Goal: Find specific page/section: Find specific page/section

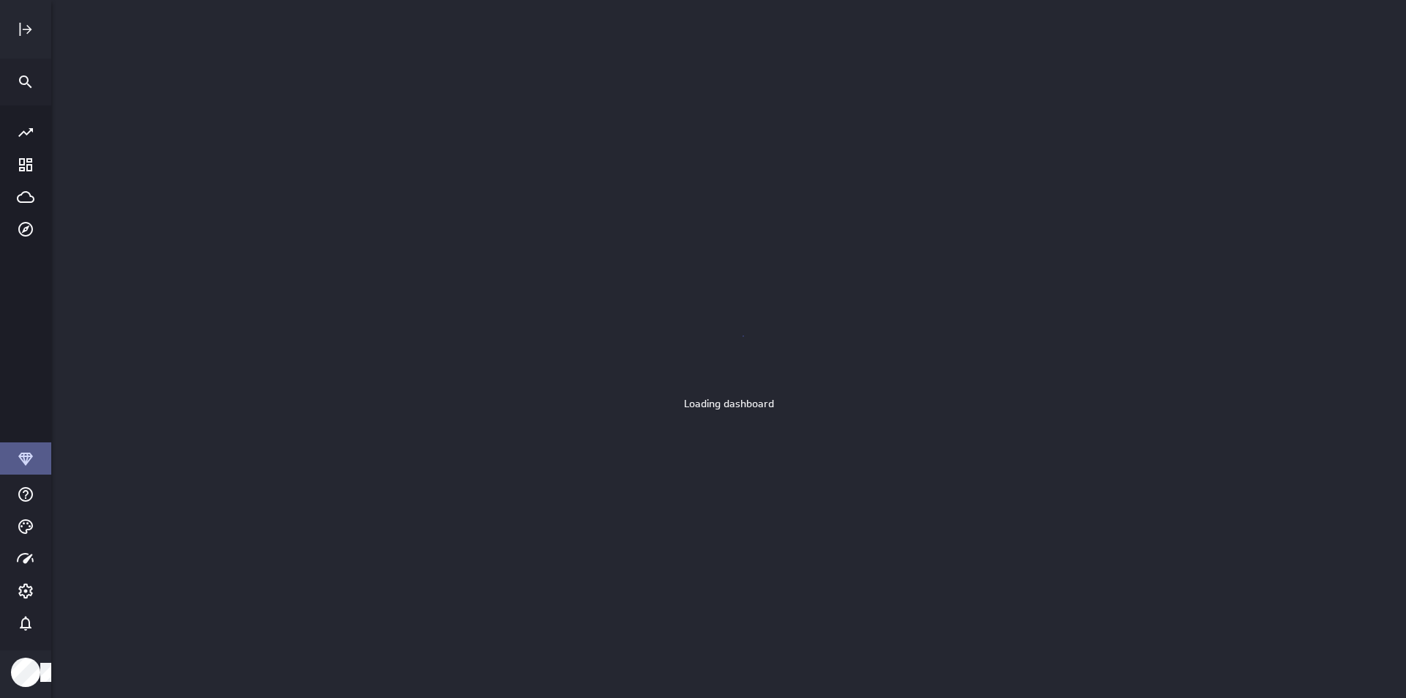
scroll to position [721, 1378]
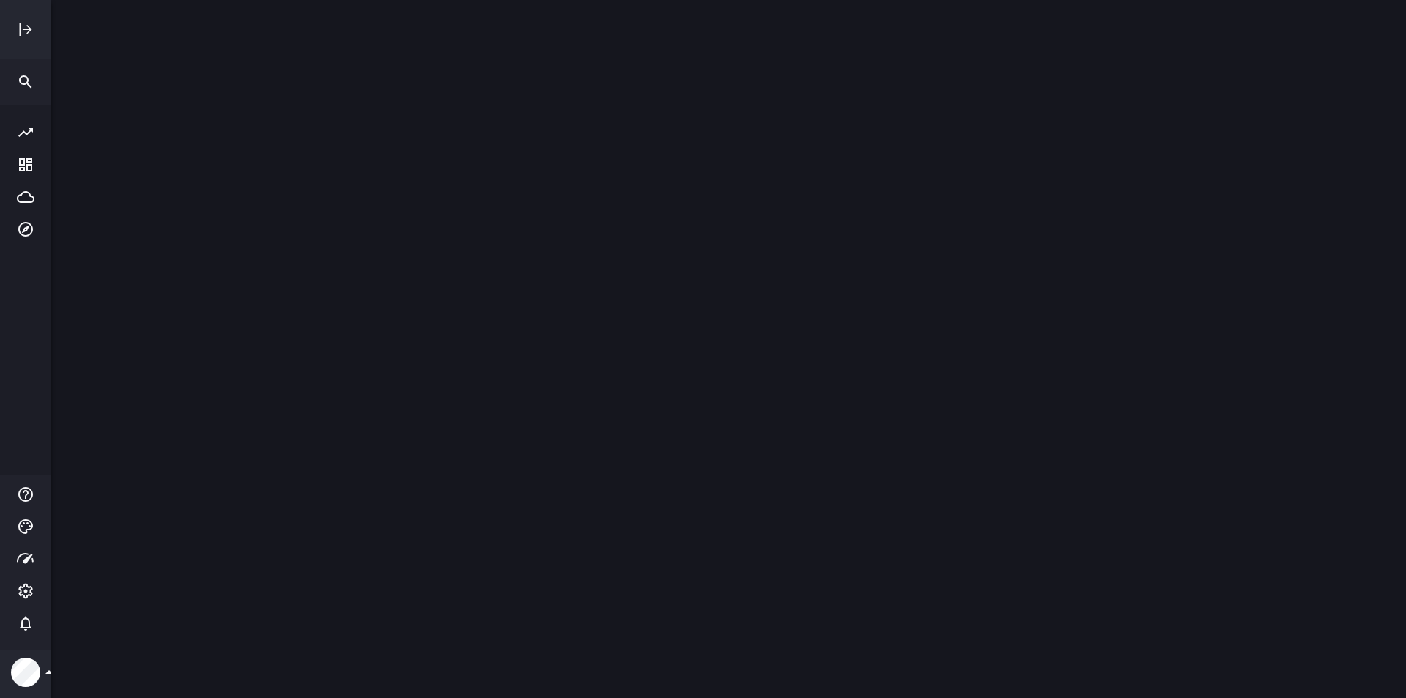
scroll to position [721, 1378]
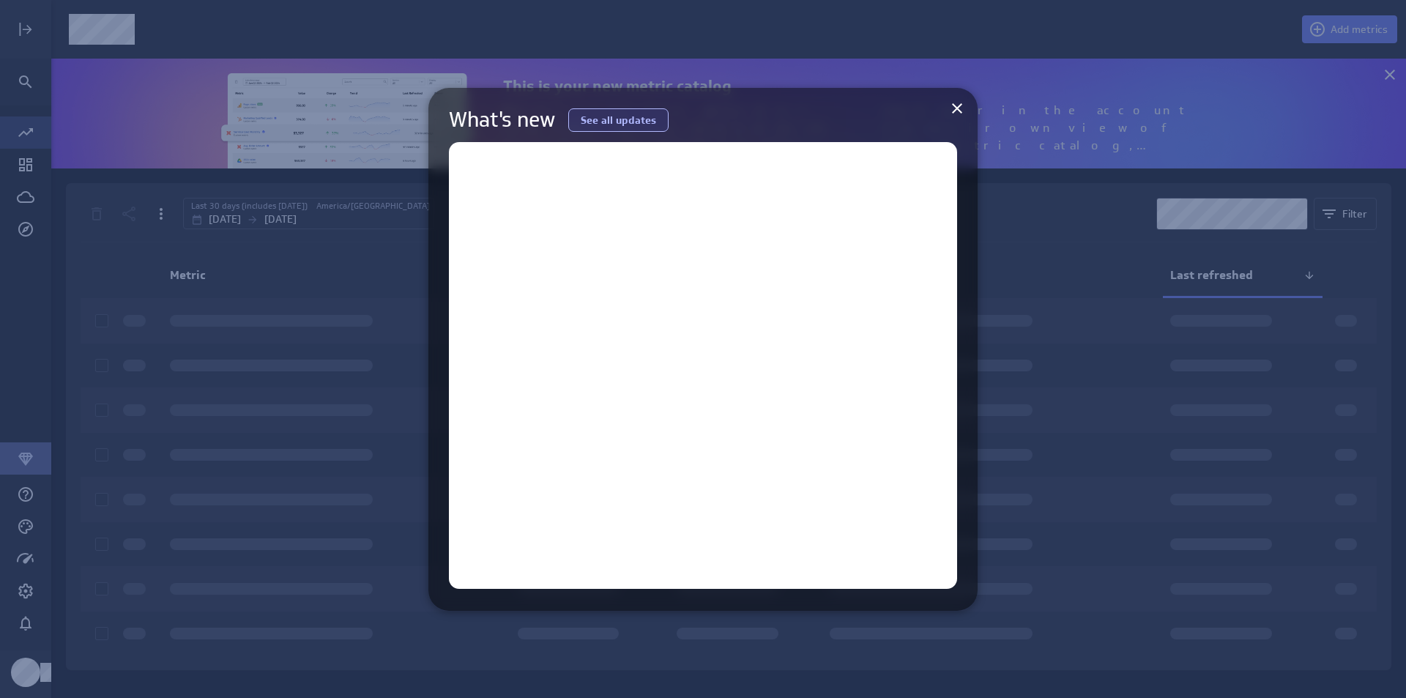
scroll to position [133, 1378]
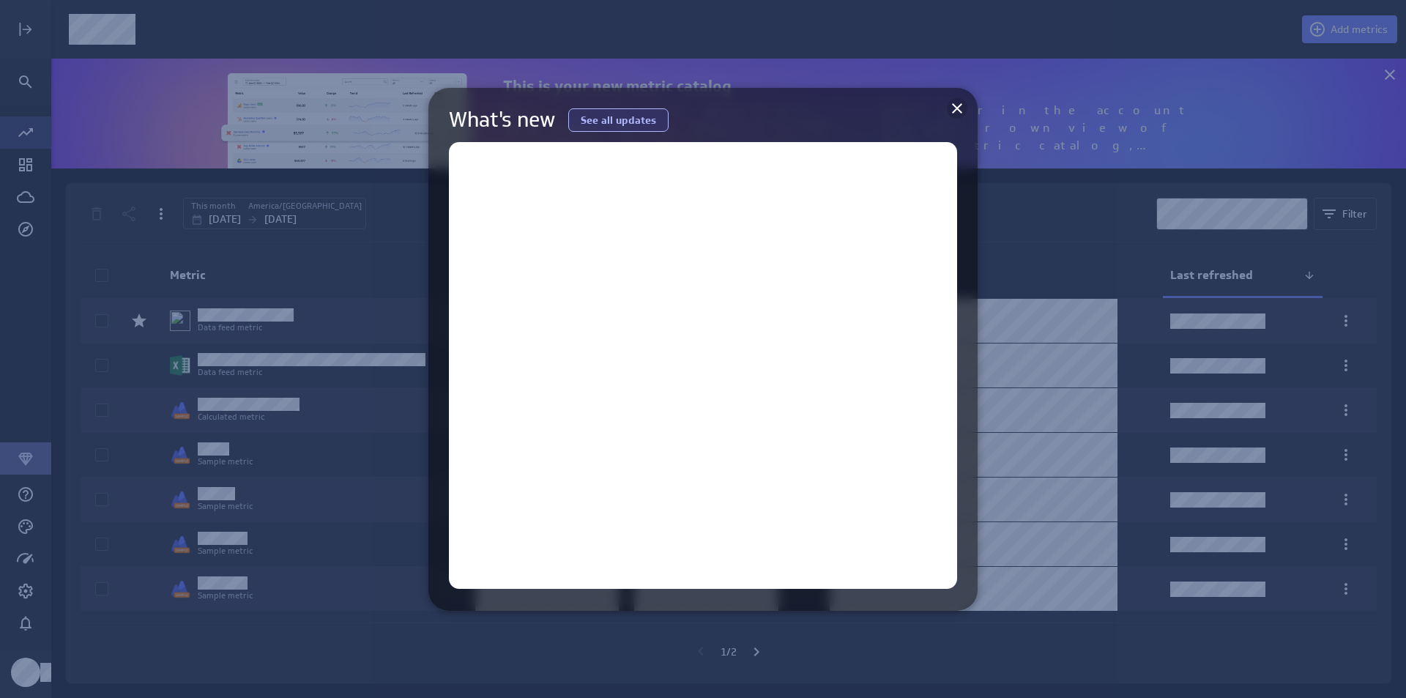
click at [958, 103] on icon at bounding box center [957, 109] width 18 height 18
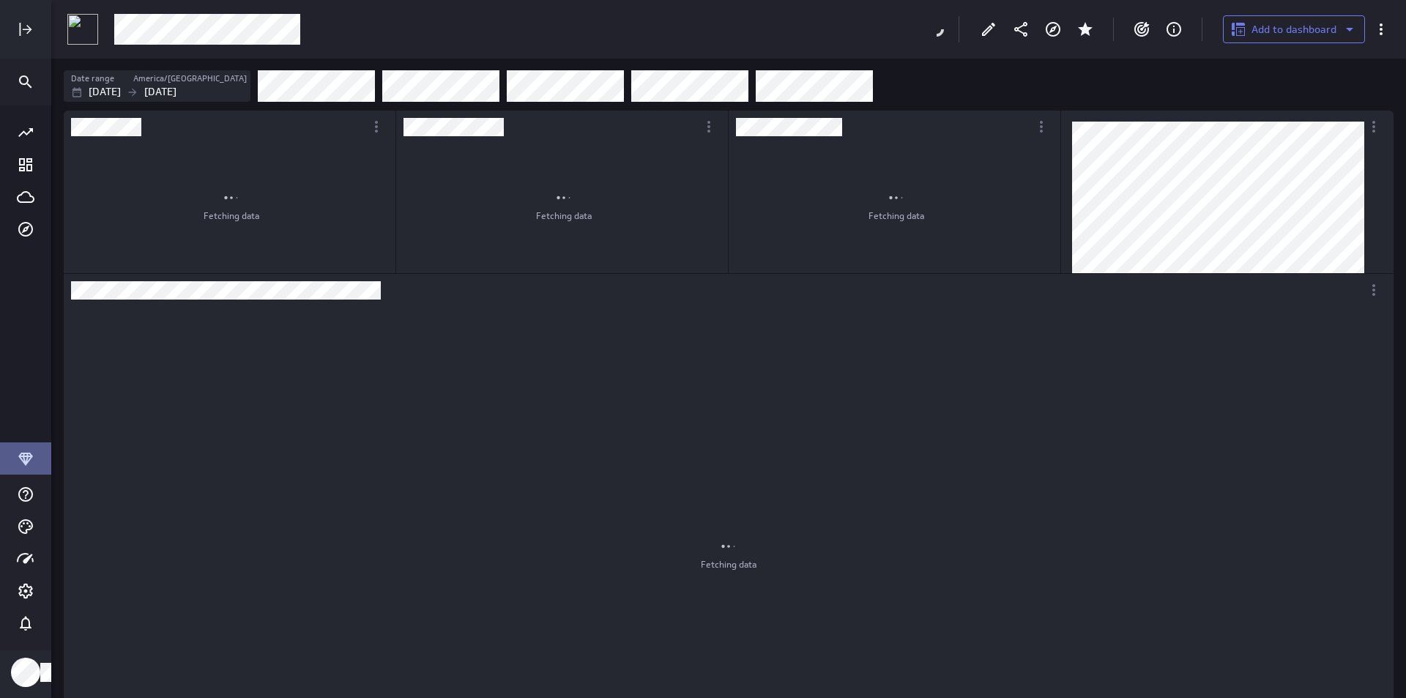
scroll to position [1317, 1353]
